Goal: Navigation & Orientation: Find specific page/section

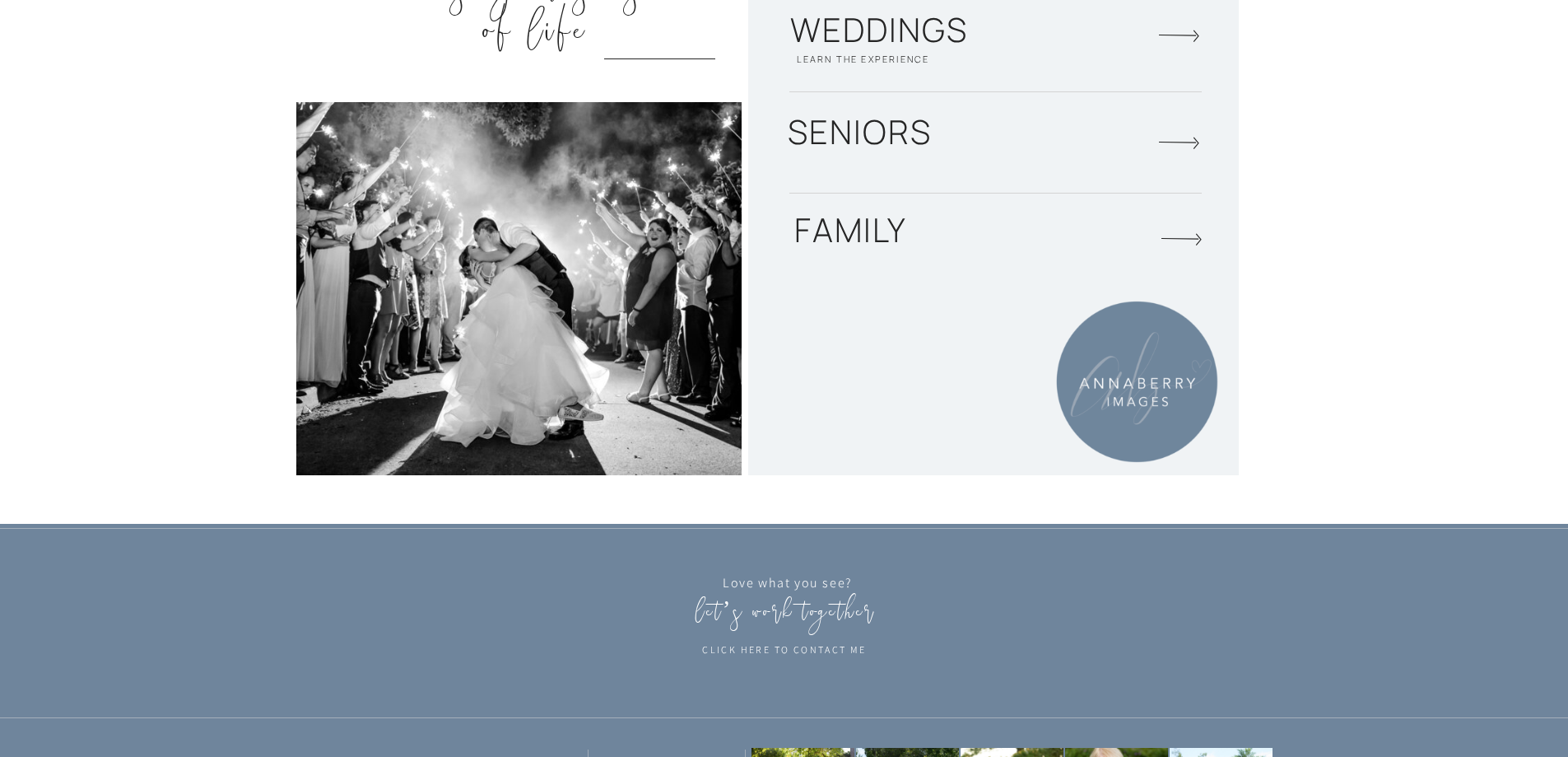
scroll to position [2780, 0]
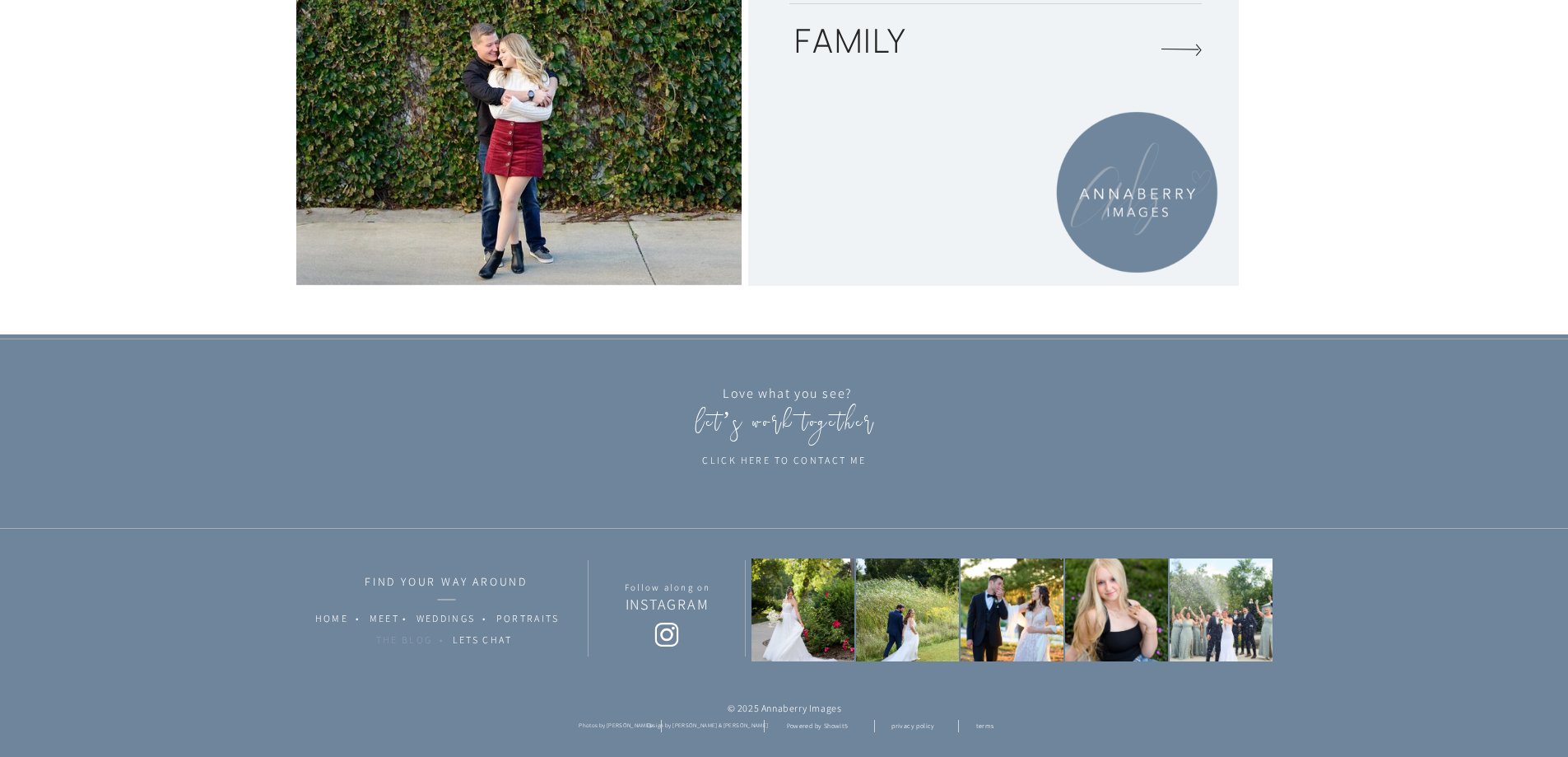
click at [407, 642] on nav "THE BLOG •" at bounding box center [421, 644] width 89 height 21
